Goal: Check status: Check status

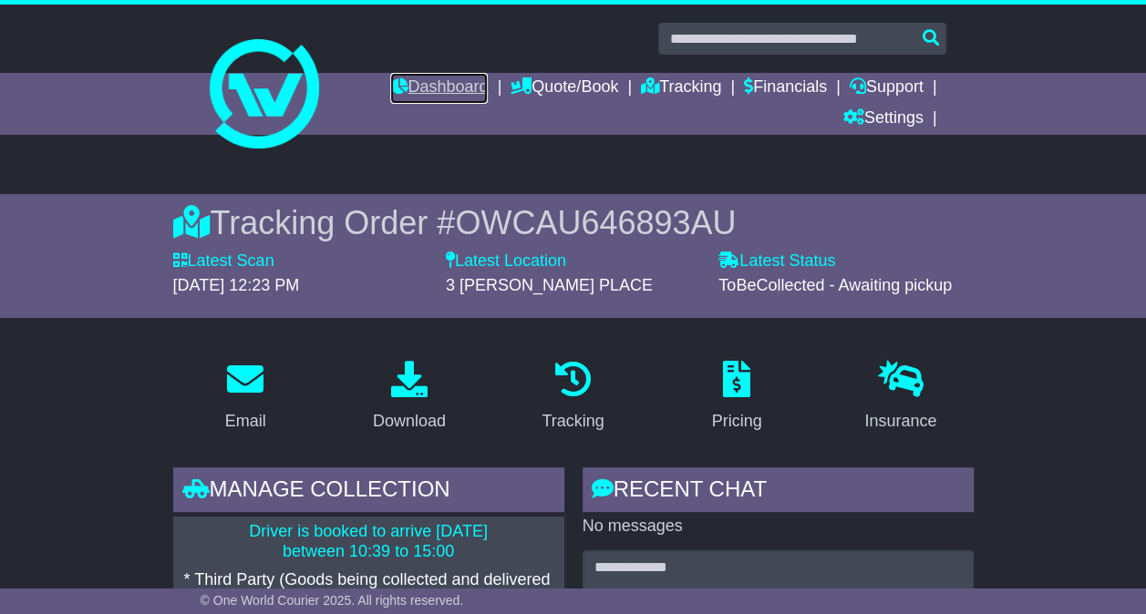
click at [422, 91] on link "Dashboard" at bounding box center [439, 88] width 98 height 31
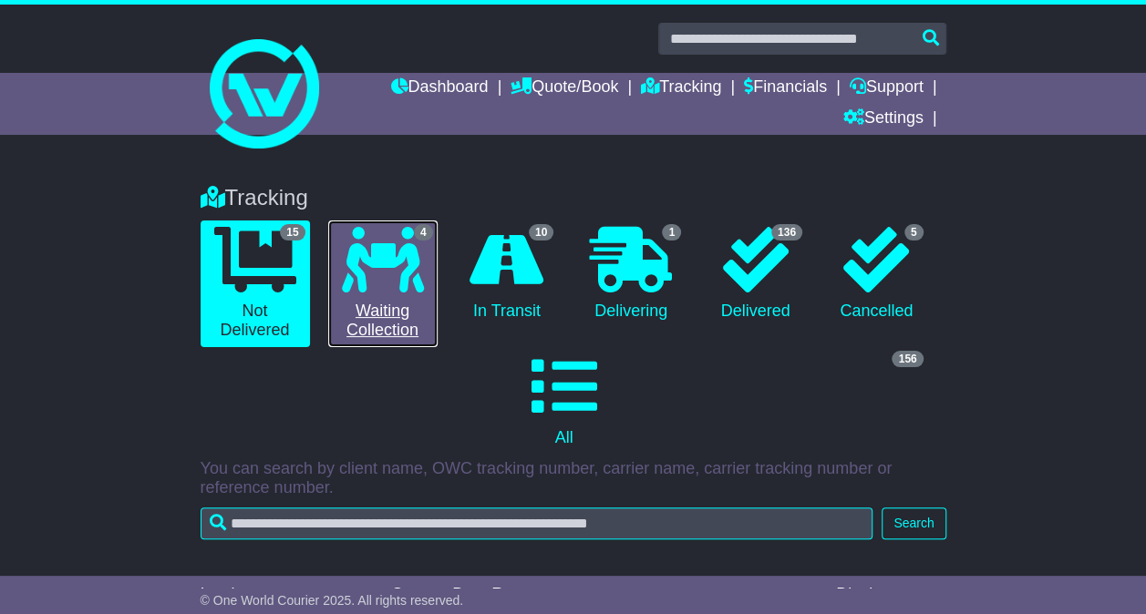
click at [386, 284] on icon at bounding box center [383, 260] width 82 height 66
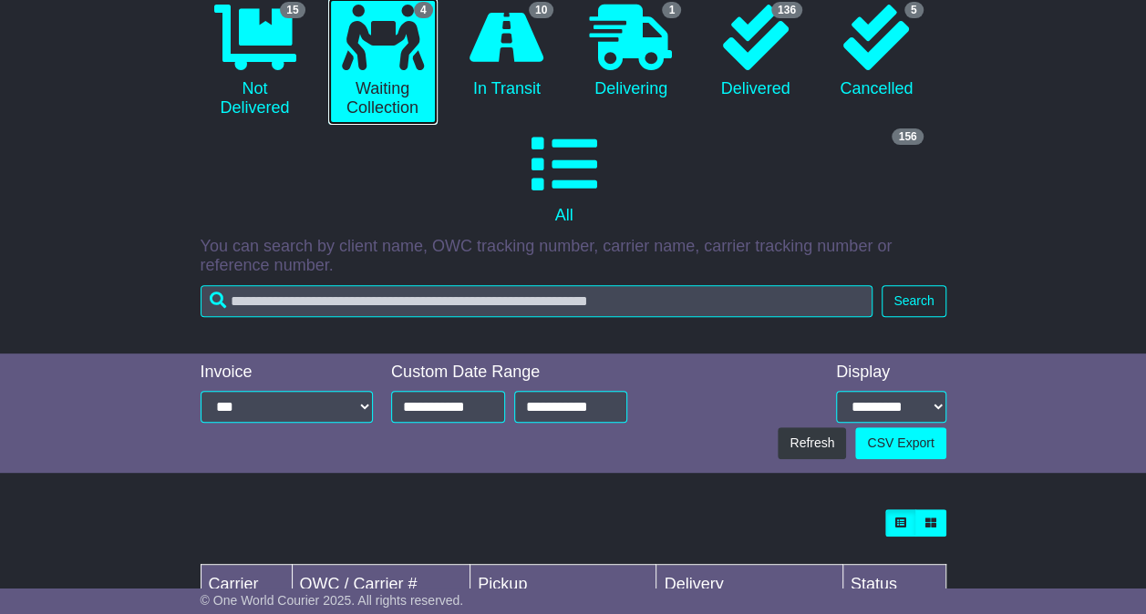
scroll to position [202, 0]
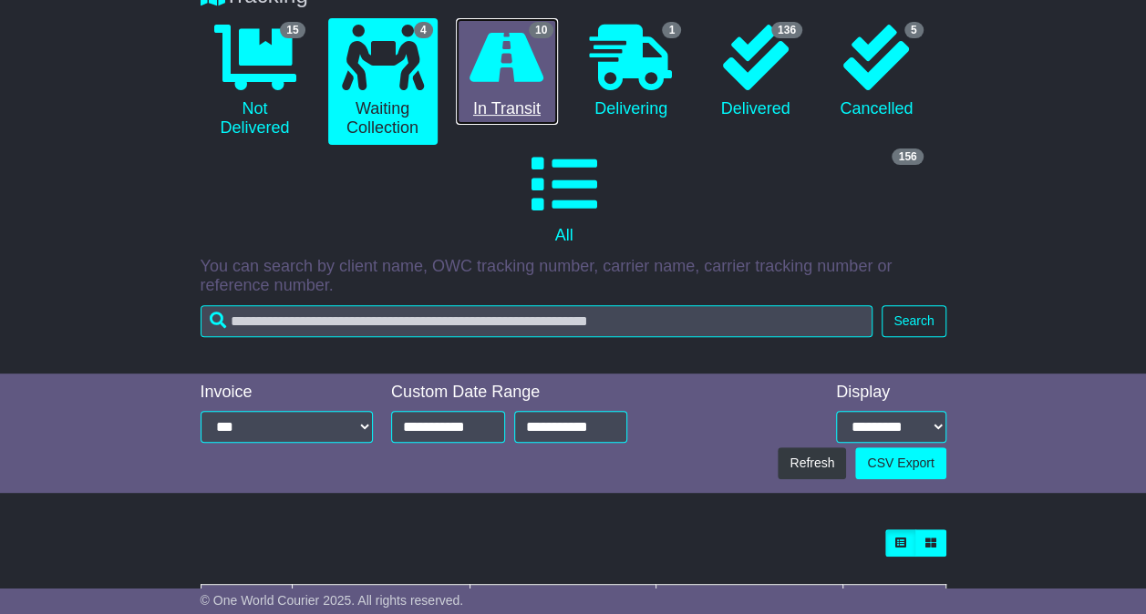
click at [501, 88] on icon at bounding box center [506, 58] width 74 height 66
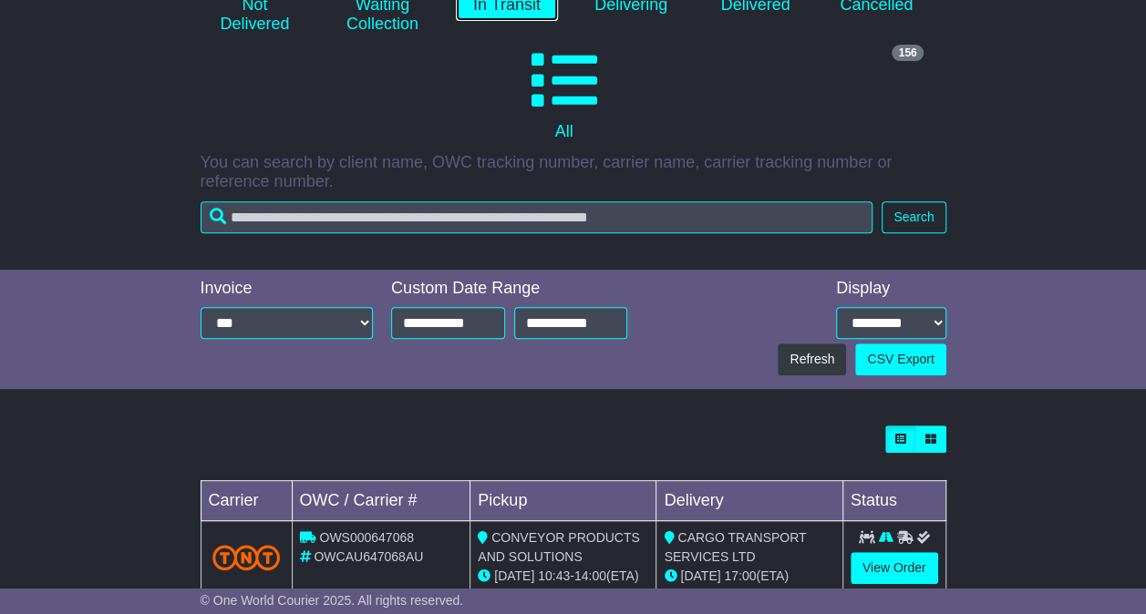
scroll to position [567, 0]
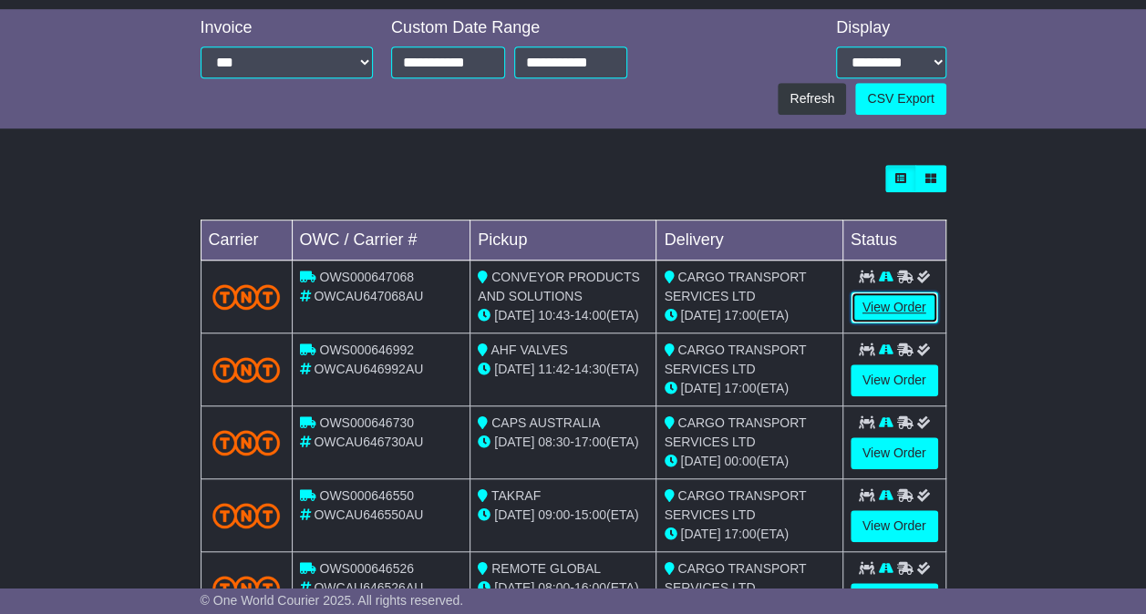
click at [919, 292] on link "View Order" at bounding box center [894, 308] width 88 height 32
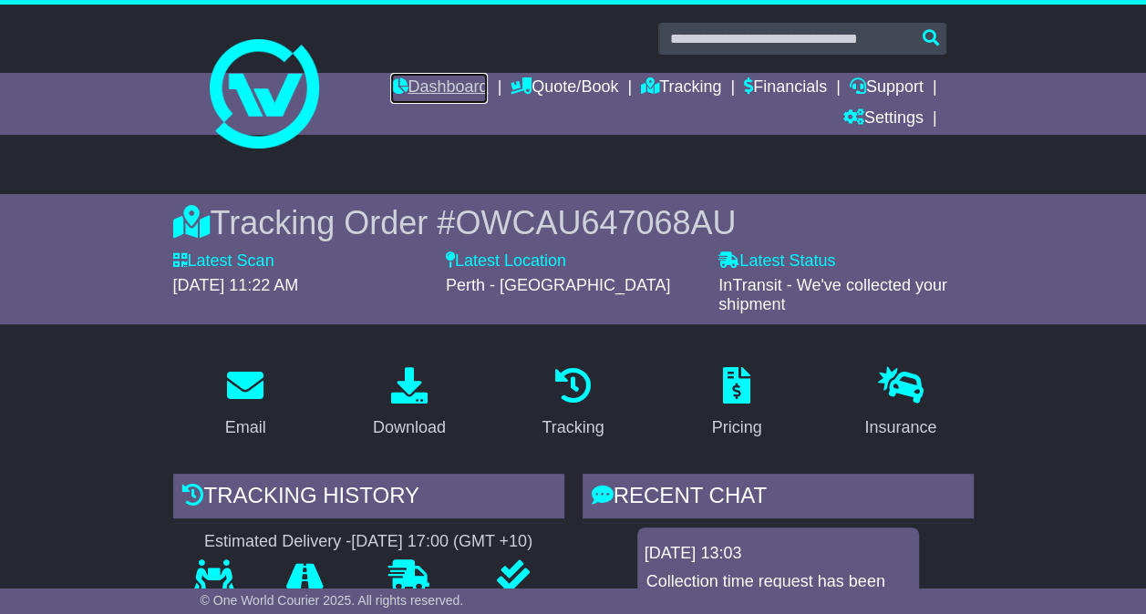
click at [413, 95] on link "Dashboard" at bounding box center [439, 88] width 98 height 31
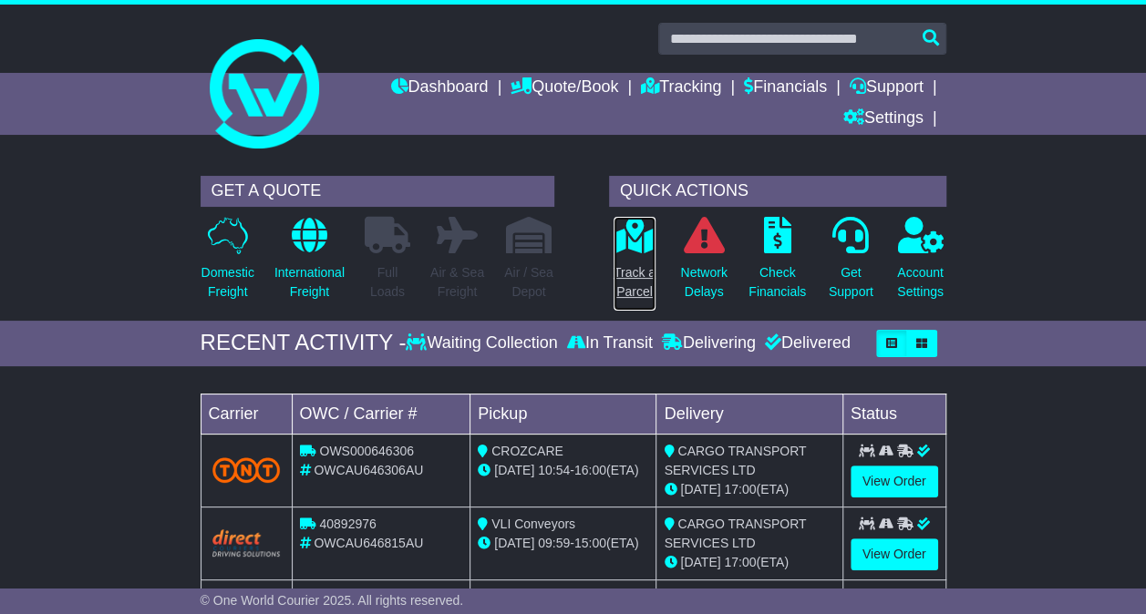
click at [613, 250] on p at bounding box center [634, 235] width 42 height 37
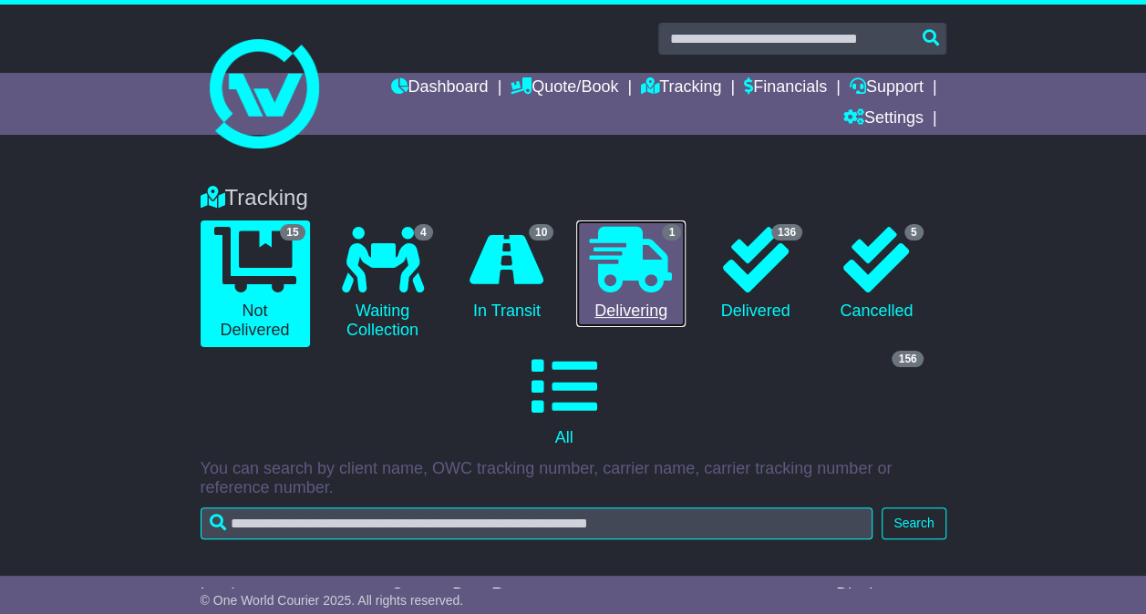
click at [640, 282] on icon at bounding box center [631, 260] width 82 height 66
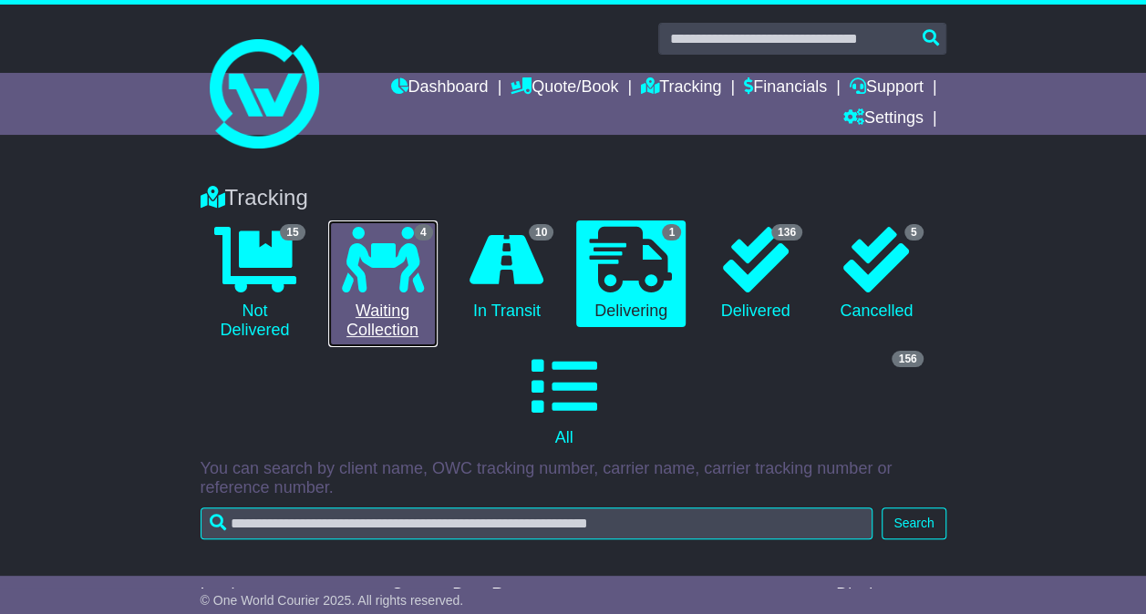
click at [375, 322] on link "4 Waiting Collection" at bounding box center [382, 284] width 109 height 127
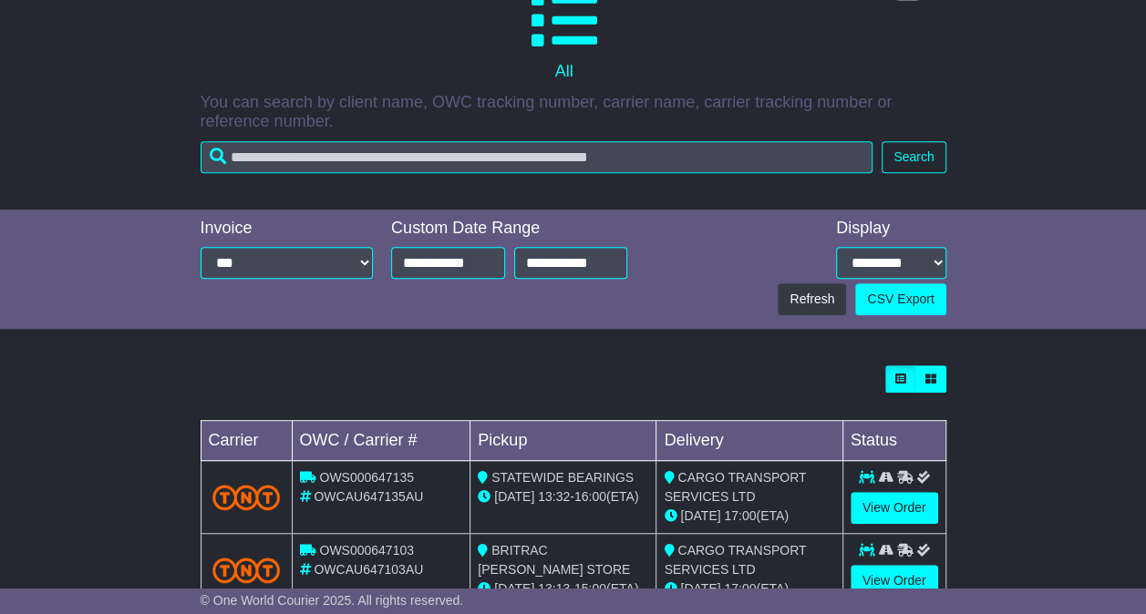
scroll to position [567, 0]
